Goal: Navigation & Orientation: Understand site structure

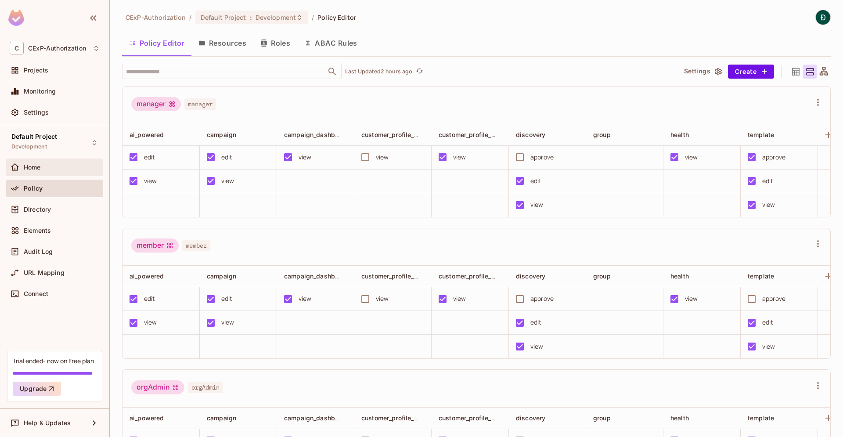
click at [65, 163] on div "Home" at bounding box center [55, 167] width 90 height 11
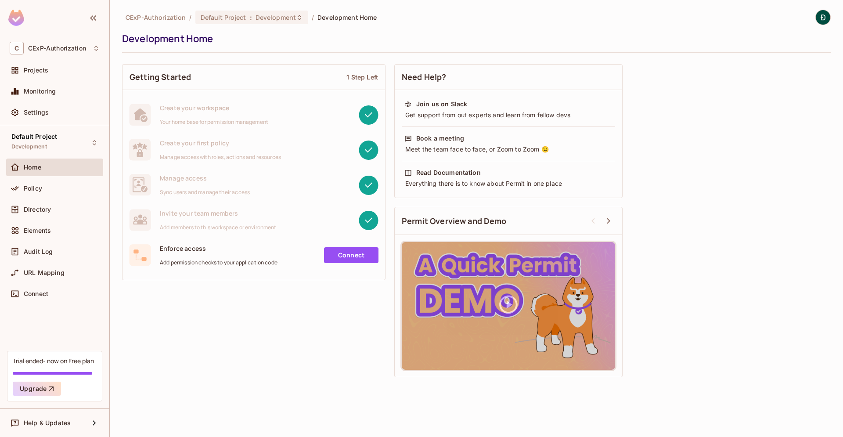
click at [28, 192] on span "Policy" at bounding box center [33, 188] width 18 height 7
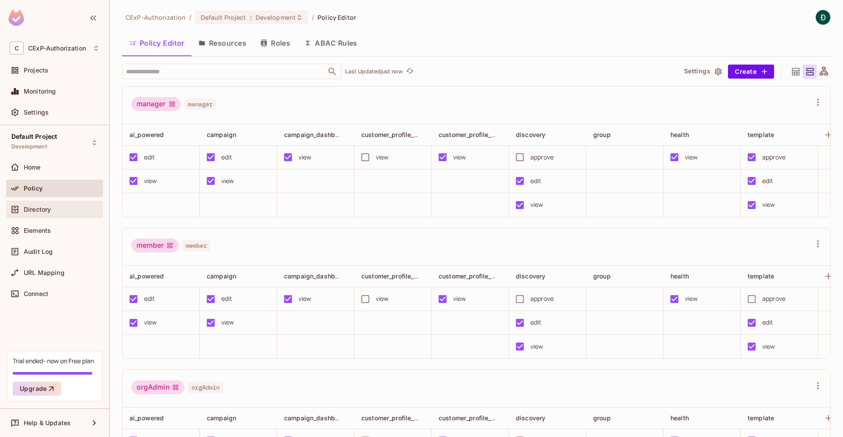
click at [43, 204] on div "Directory" at bounding box center [55, 209] width 90 height 11
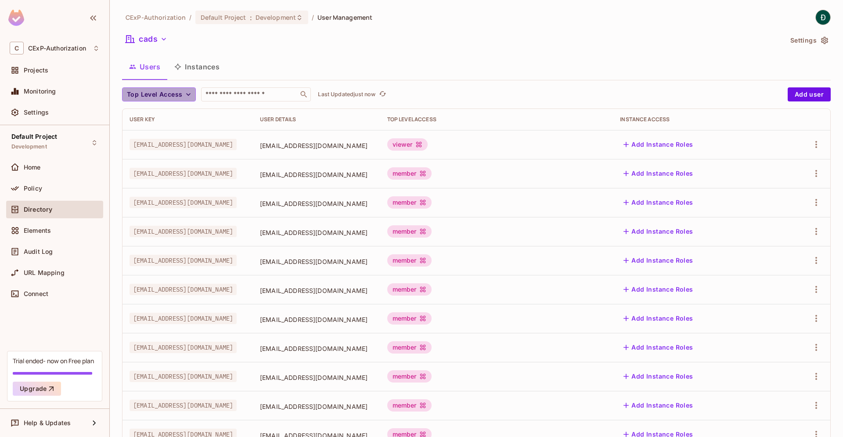
click at [159, 98] on span "Top Level Access" at bounding box center [154, 94] width 55 height 11
click at [159, 98] on div at bounding box center [421, 218] width 843 height 437
click at [164, 97] on span "Top Level Access" at bounding box center [154, 94] width 55 height 11
click at [485, 61] on div at bounding box center [421, 218] width 843 height 437
